Goal: Browse casually: Explore the website without a specific task or goal

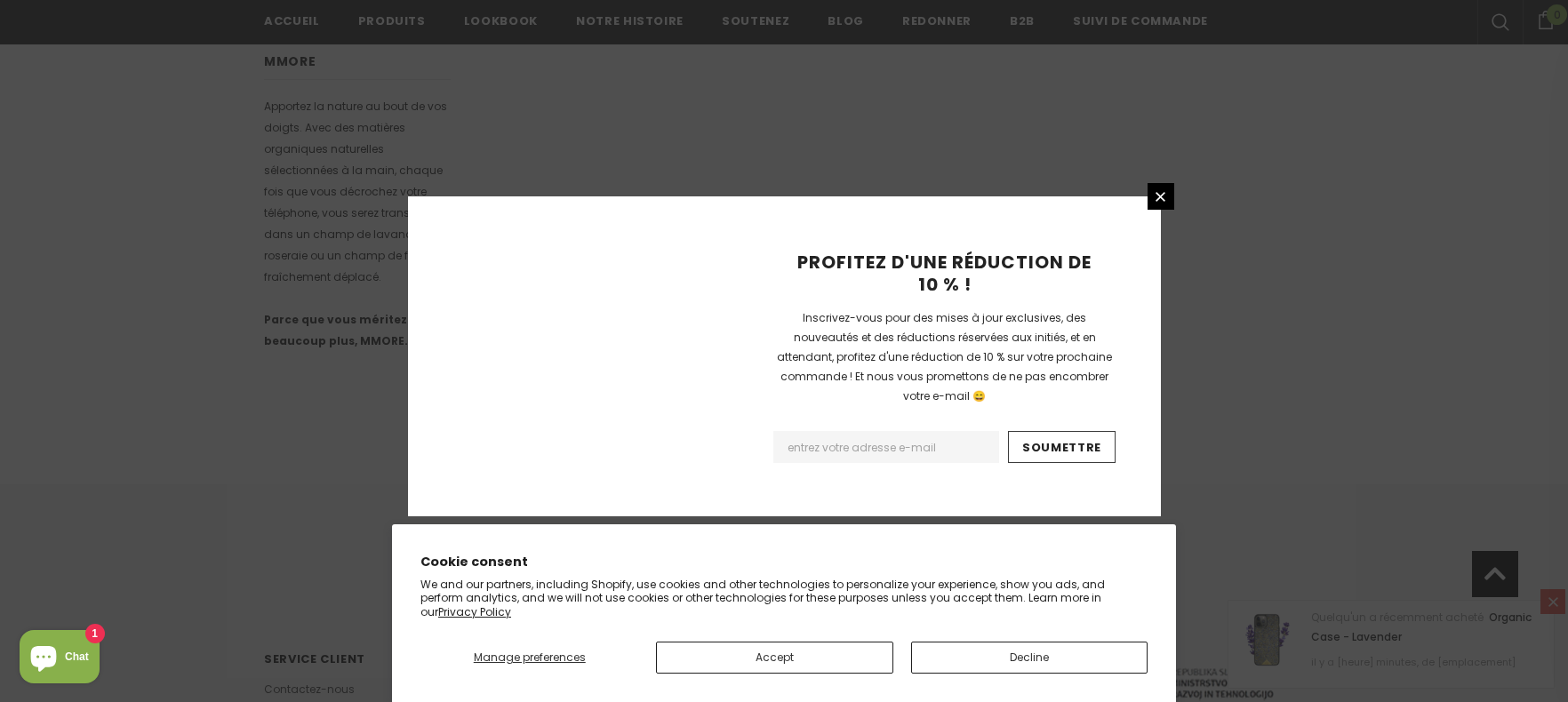
scroll to position [1162, 0]
